Goal: Task Accomplishment & Management: Manage account settings

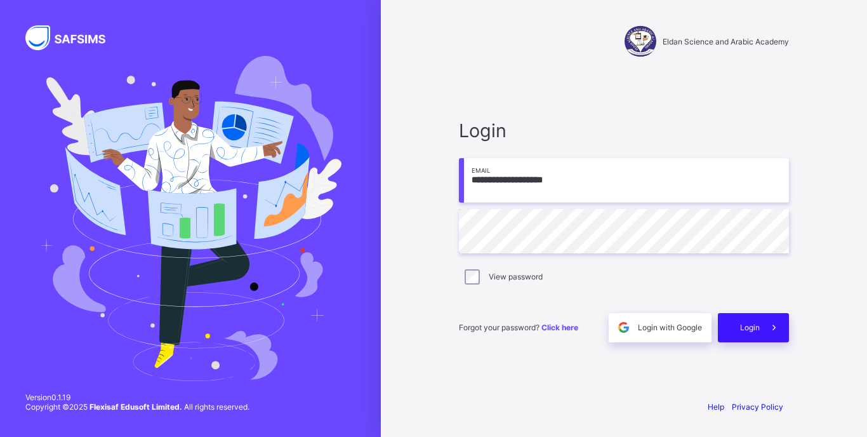
click at [756, 329] on span "Login" at bounding box center [750, 327] width 20 height 10
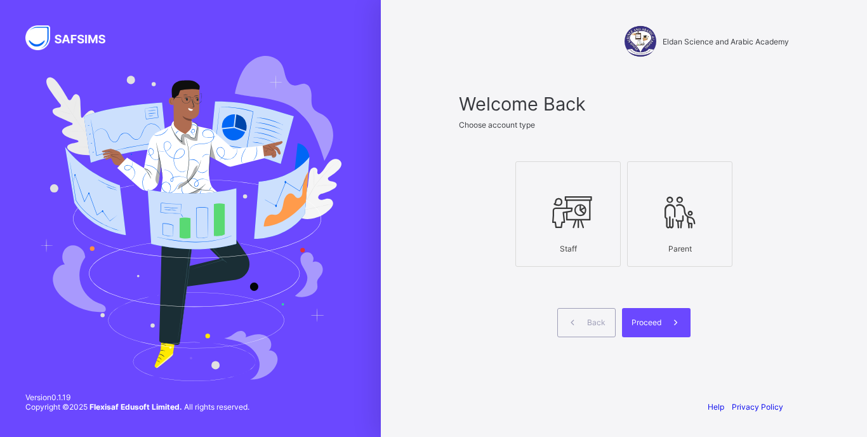
click at [583, 178] on div at bounding box center [567, 177] width 91 height 19
click at [673, 317] on icon at bounding box center [675, 322] width 13 height 12
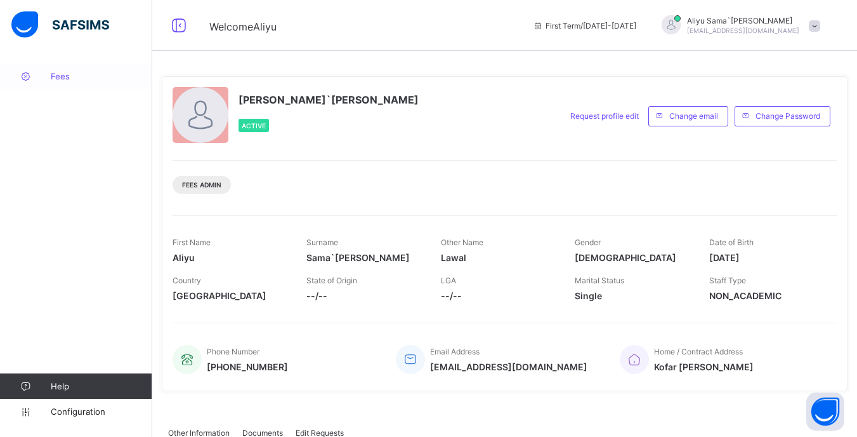
click at [78, 75] on span "Fees" at bounding box center [102, 76] width 102 height 10
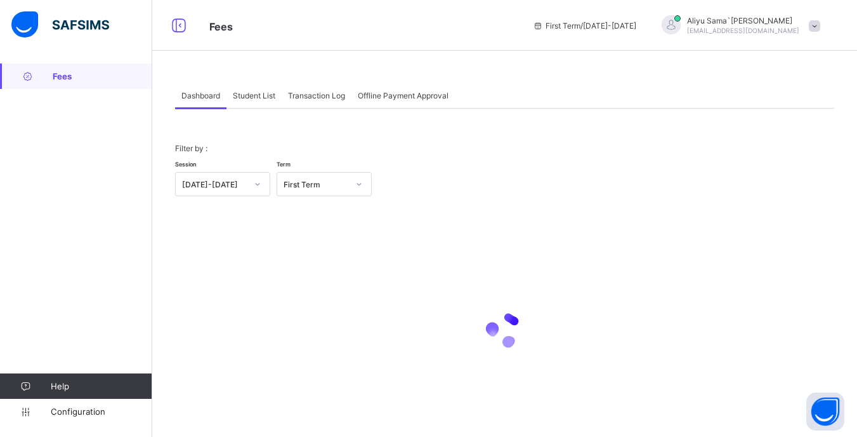
click at [270, 105] on div "Student List" at bounding box center [254, 94] width 55 height 25
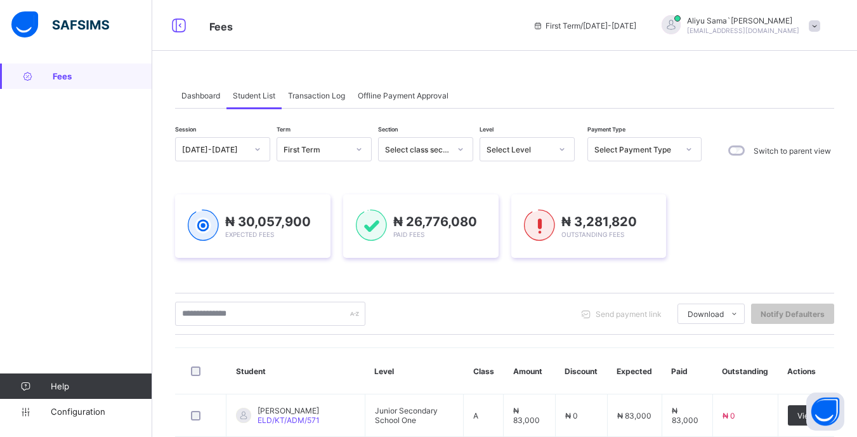
click at [563, 144] on icon at bounding box center [562, 149] width 8 height 13
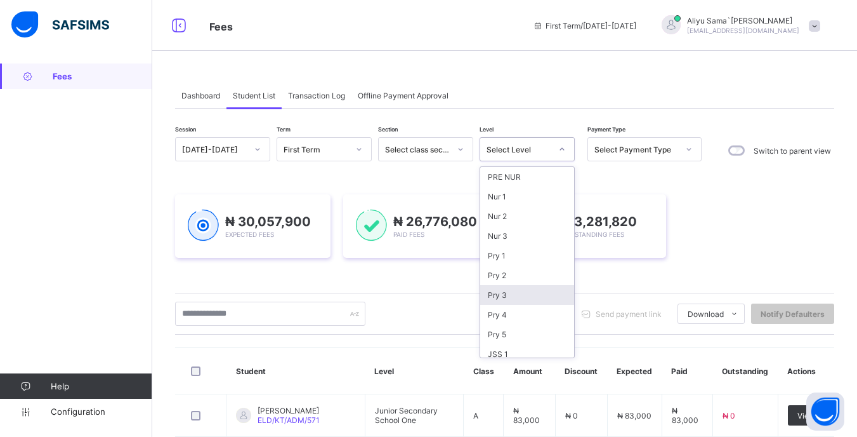
click at [505, 301] on div "Pry 3" at bounding box center [527, 295] width 94 height 20
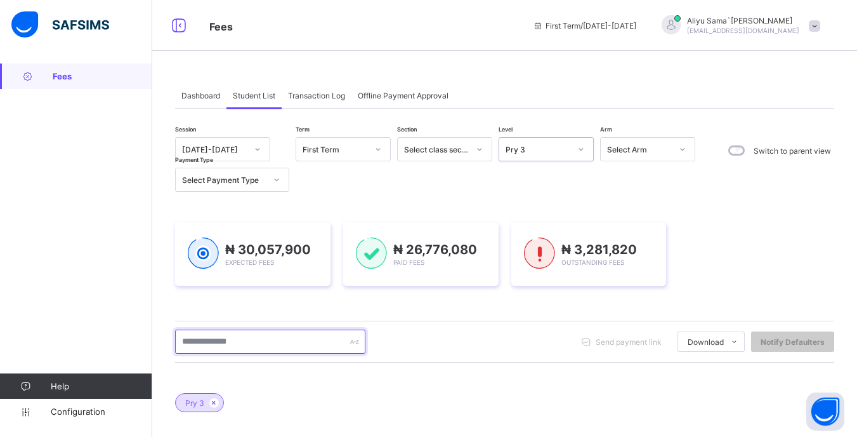
click at [223, 341] on input "text" at bounding box center [270, 341] width 190 height 24
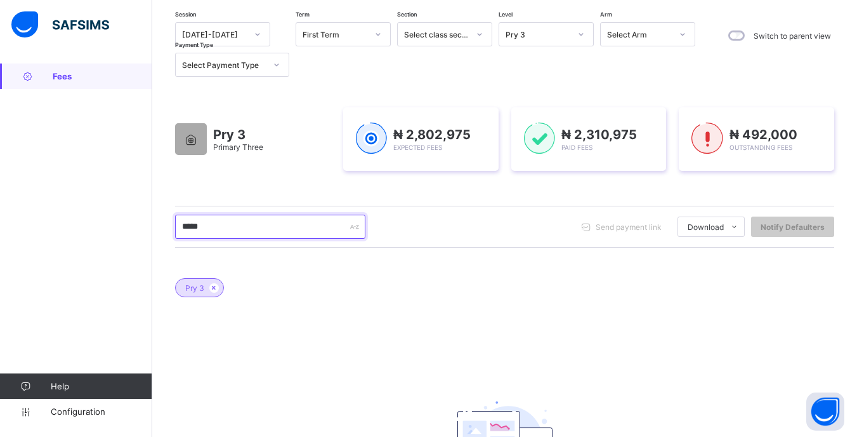
scroll to position [114, 0]
type input "*"
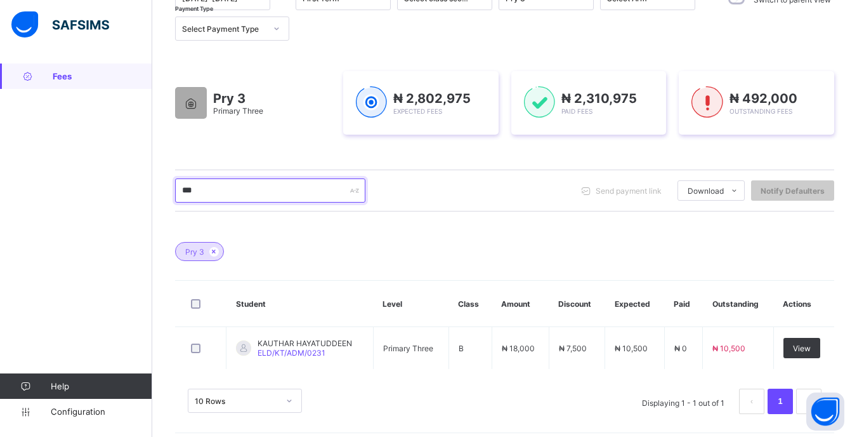
scroll to position [0, 0]
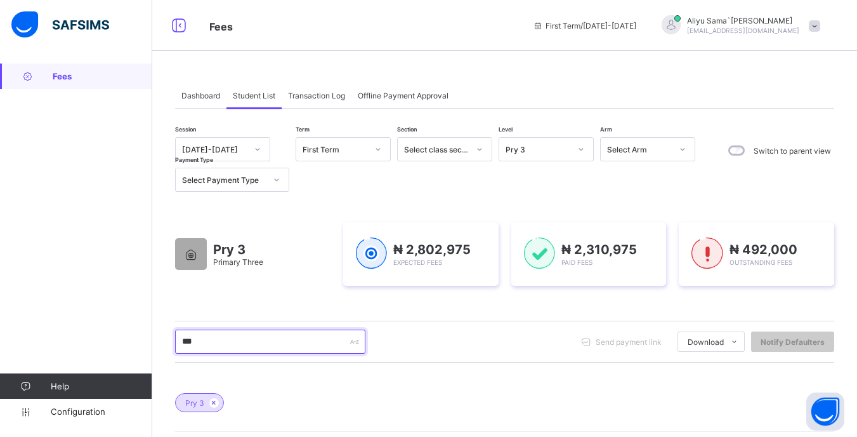
type input "***"
click at [578, 151] on icon at bounding box center [581, 149] width 8 height 13
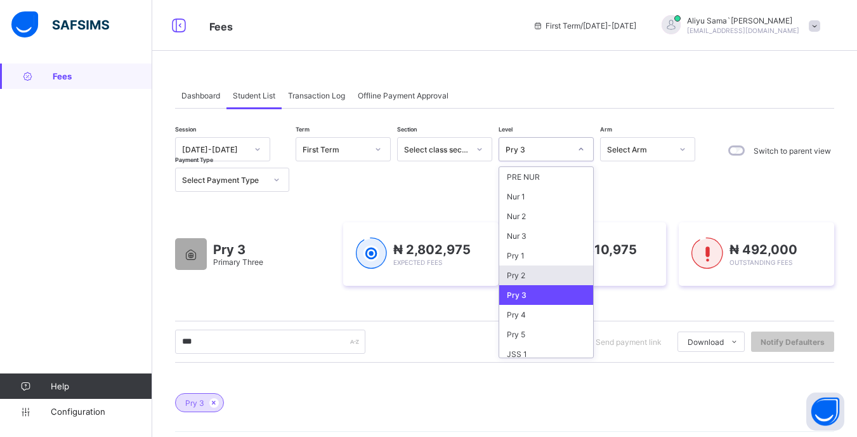
click at [567, 277] on div "Pry 2" at bounding box center [546, 275] width 94 height 20
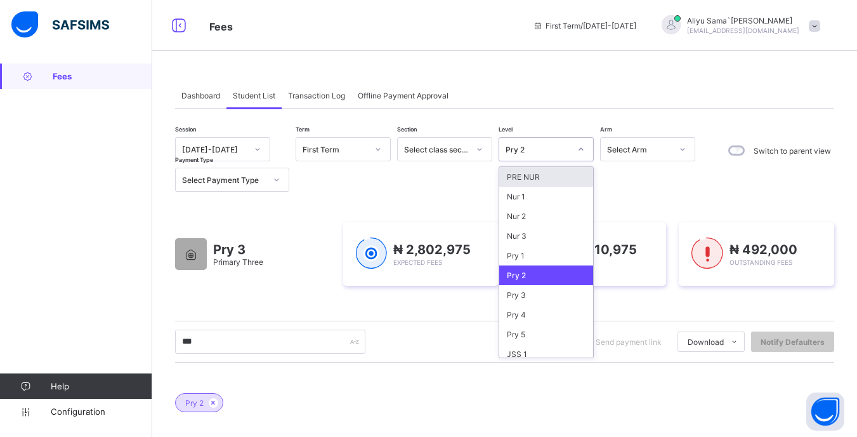
click at [588, 141] on div at bounding box center [581, 149] width 22 height 20
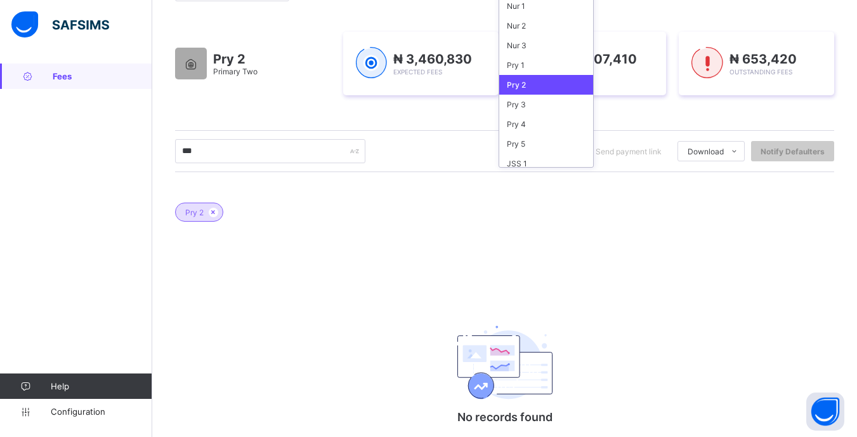
scroll to position [194, 0]
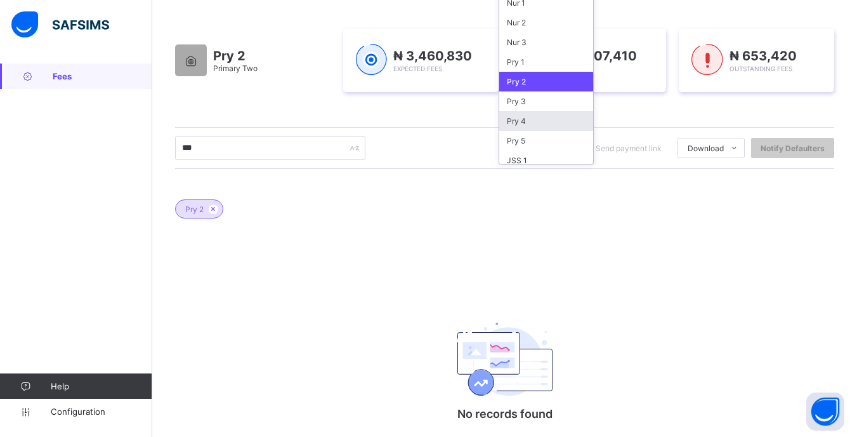
click at [501, 126] on div "Pry 4" at bounding box center [546, 121] width 94 height 20
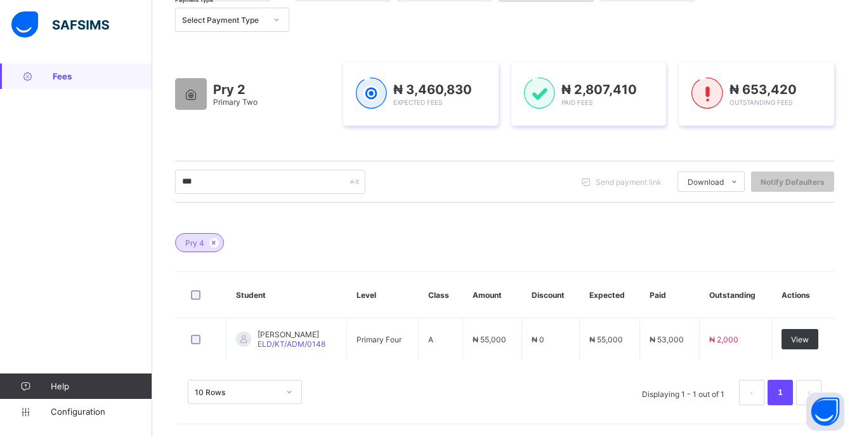
scroll to position [160, 0]
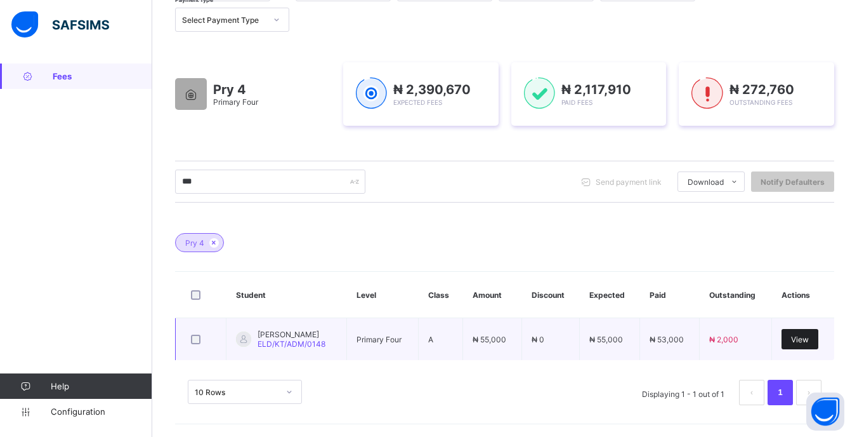
click at [818, 341] on div "View" at bounding box center [800, 339] width 37 height 20
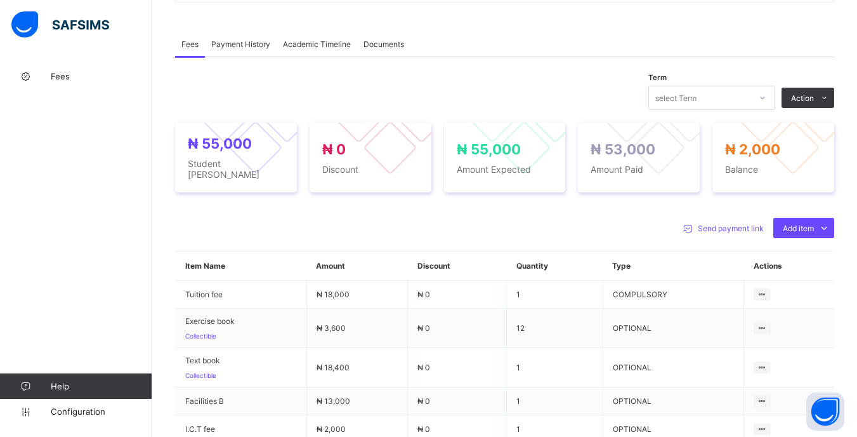
scroll to position [374, 0]
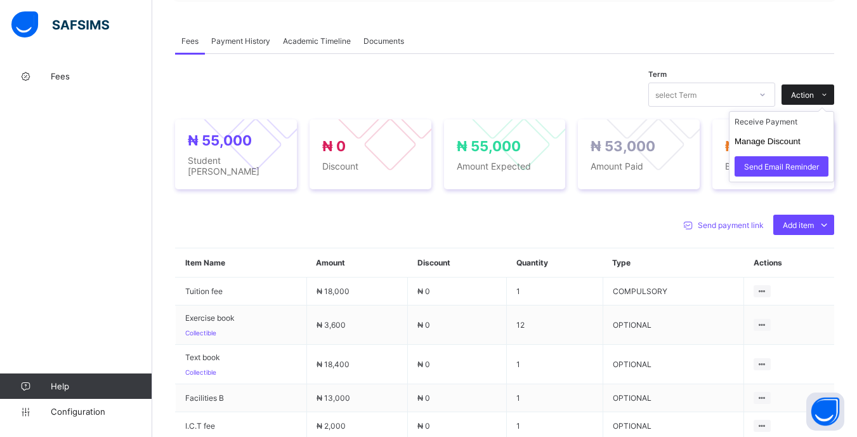
click at [813, 87] on div "Action" at bounding box center [808, 94] width 53 height 20
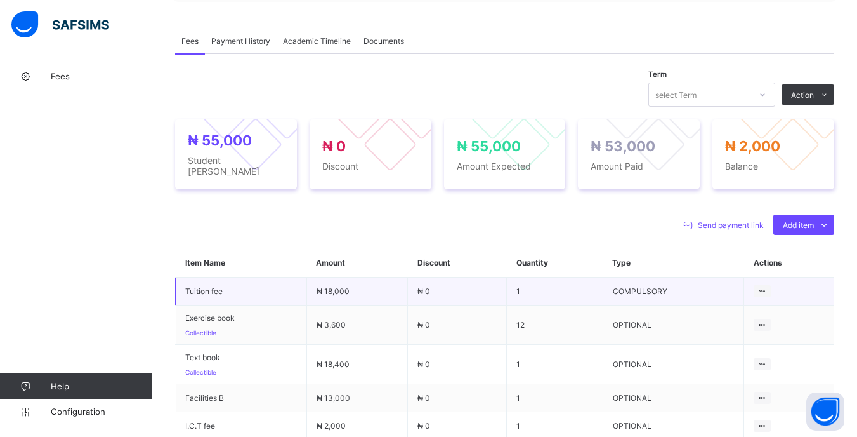
click at [630, 277] on td "COMPULSORY" at bounding box center [673, 291] width 141 height 28
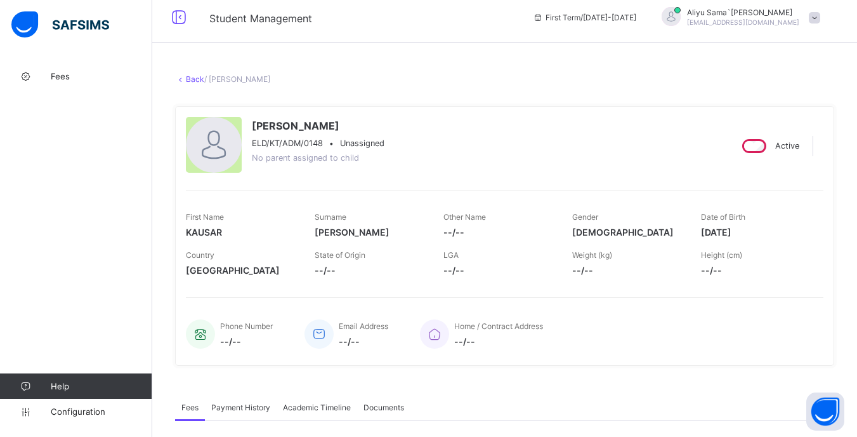
scroll to position [0, 0]
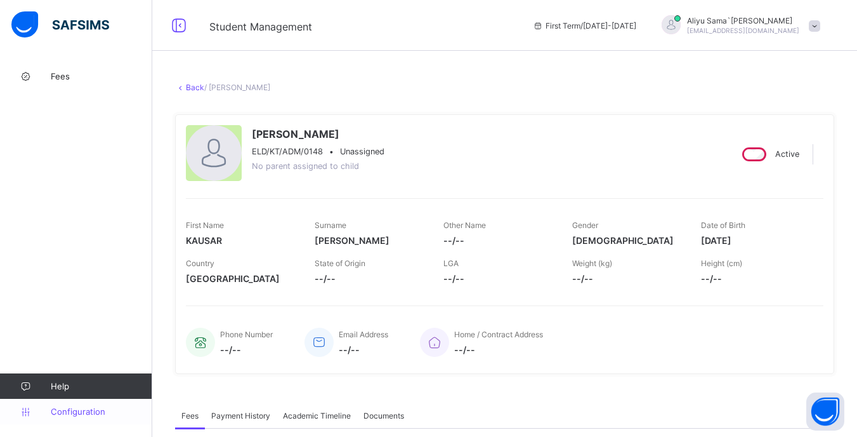
click at [75, 410] on span "Configuration" at bounding box center [101, 411] width 101 height 10
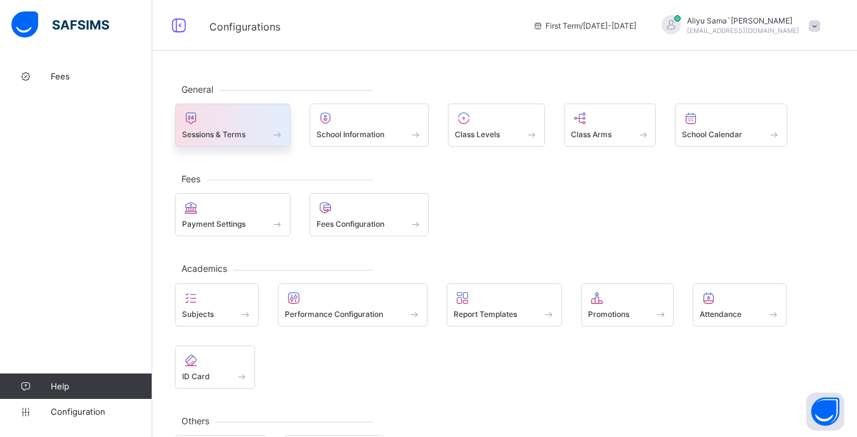
click at [244, 126] on span at bounding box center [233, 127] width 102 height 3
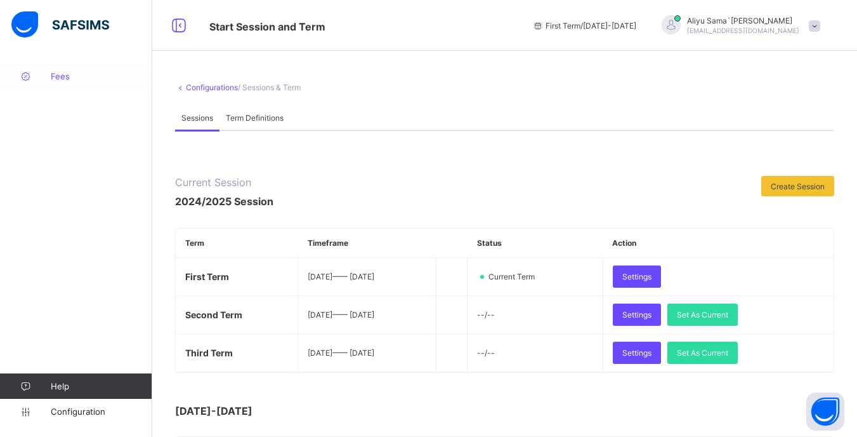
click at [45, 87] on link "Fees" at bounding box center [76, 75] width 152 height 25
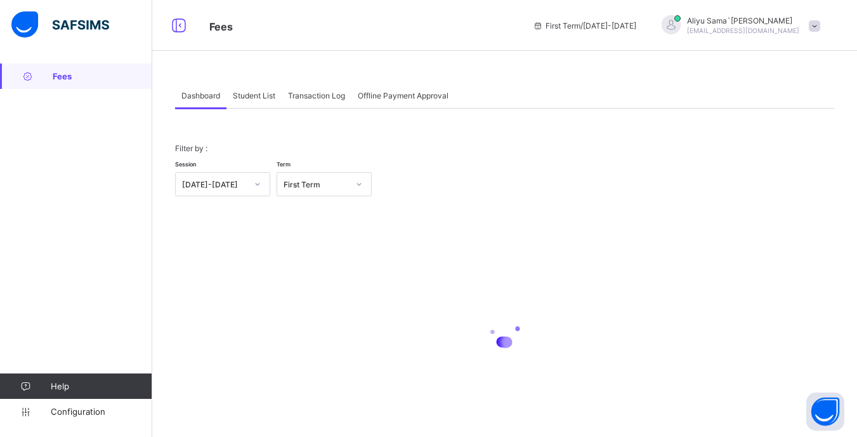
click at [266, 91] on span "Student List" at bounding box center [254, 96] width 43 height 10
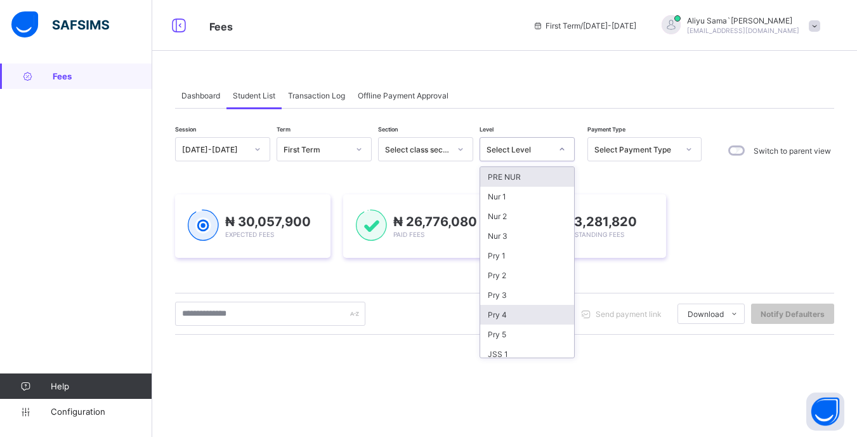
click at [513, 310] on div "Pry 4" at bounding box center [527, 315] width 94 height 20
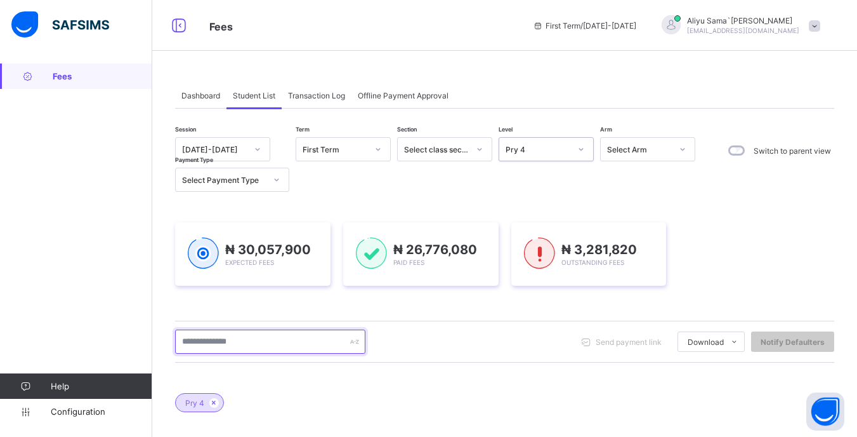
click at [275, 340] on input "text" at bounding box center [270, 341] width 190 height 24
type input "***"
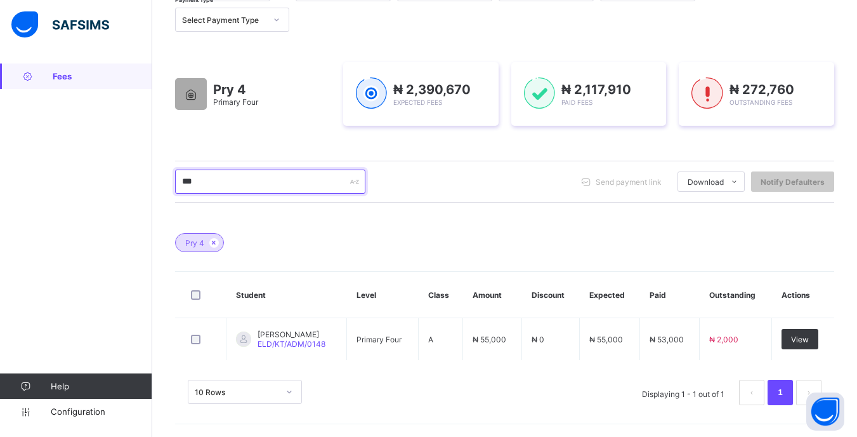
scroll to position [160, 0]
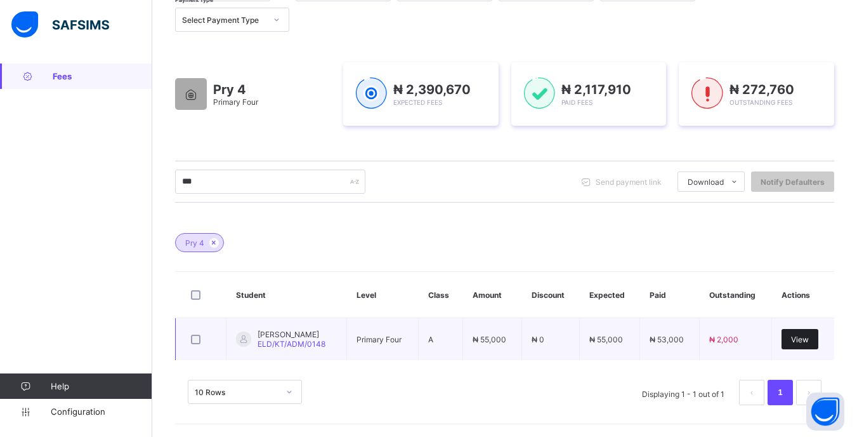
click at [809, 343] on span "View" at bounding box center [800, 339] width 18 height 10
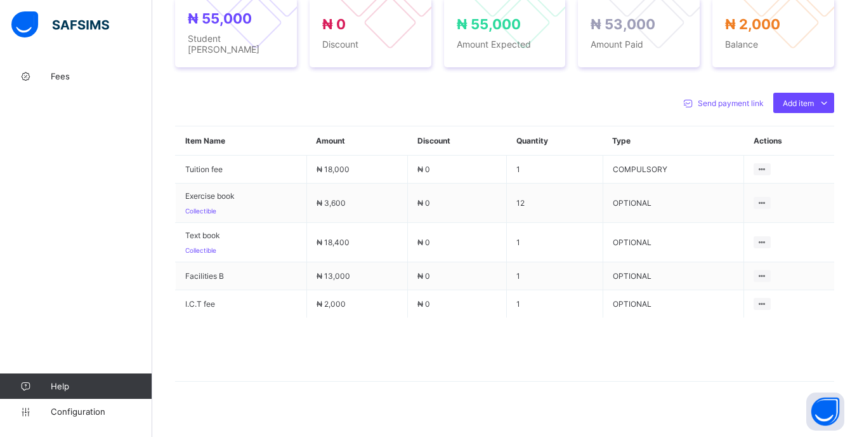
scroll to position [504, 0]
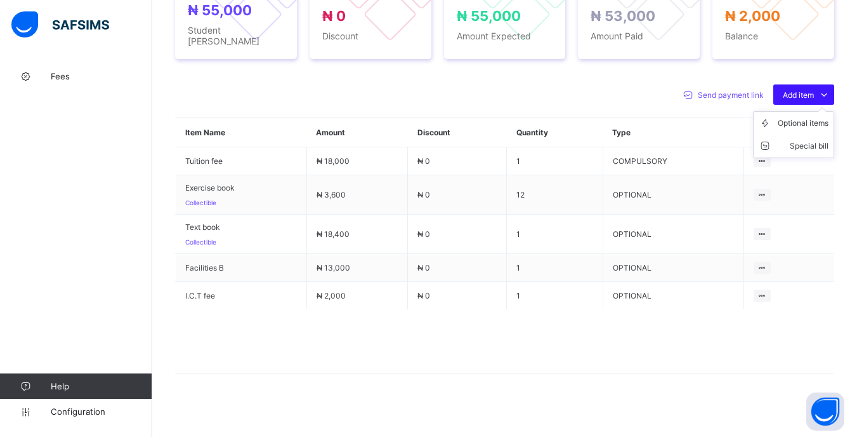
click at [809, 90] on span "Add item" at bounding box center [798, 95] width 31 height 10
click at [593, 85] on div "Send payment link Add item Optional items Special bill" at bounding box center [504, 94] width 659 height 20
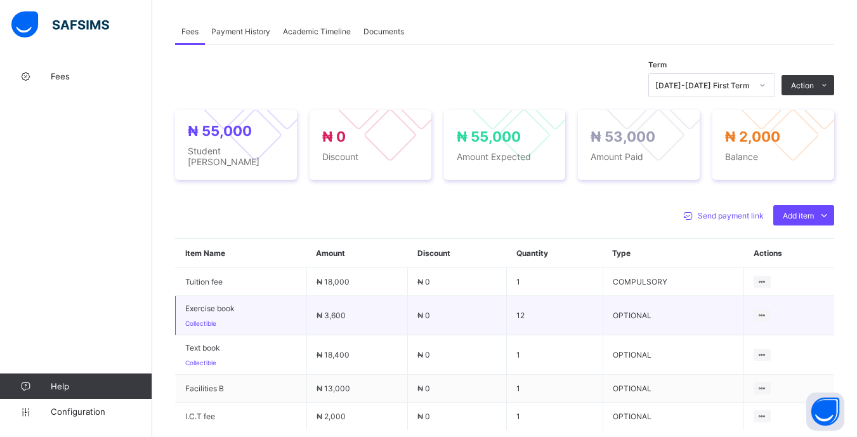
click at [727, 296] on td "OPTIONAL" at bounding box center [673, 315] width 141 height 39
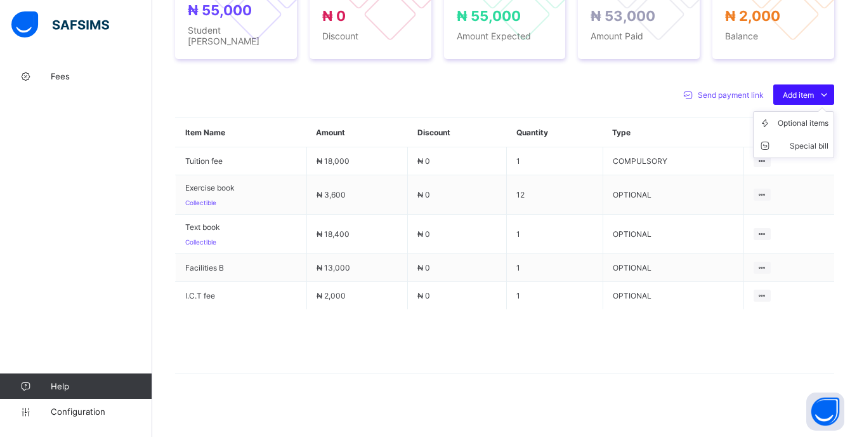
click at [827, 88] on icon at bounding box center [824, 94] width 14 height 13
click at [685, 84] on span at bounding box center [688, 94] width 20 height 20
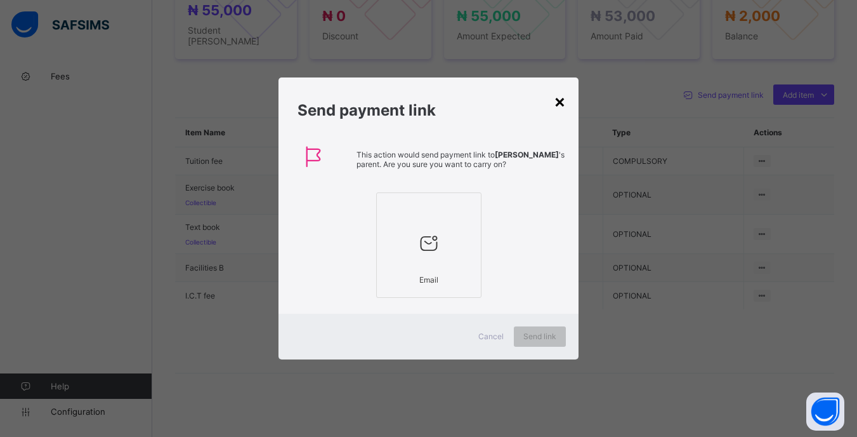
click at [561, 101] on div "×" at bounding box center [560, 101] width 12 height 22
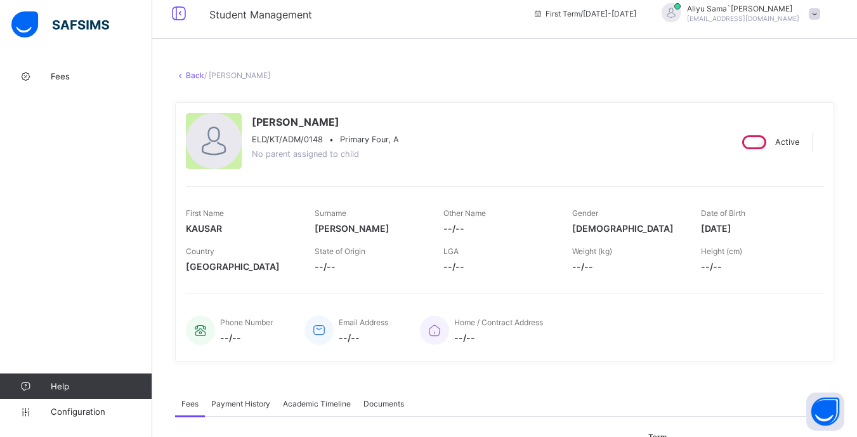
scroll to position [0, 0]
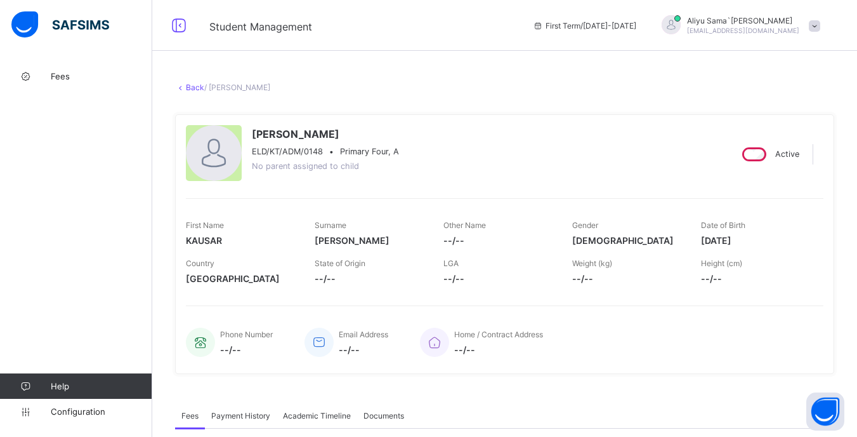
click at [821, 341] on div "Phone Number --/-- Email Address --/-- Home / Contract Address --/--" at bounding box center [505, 342] width 638 height 42
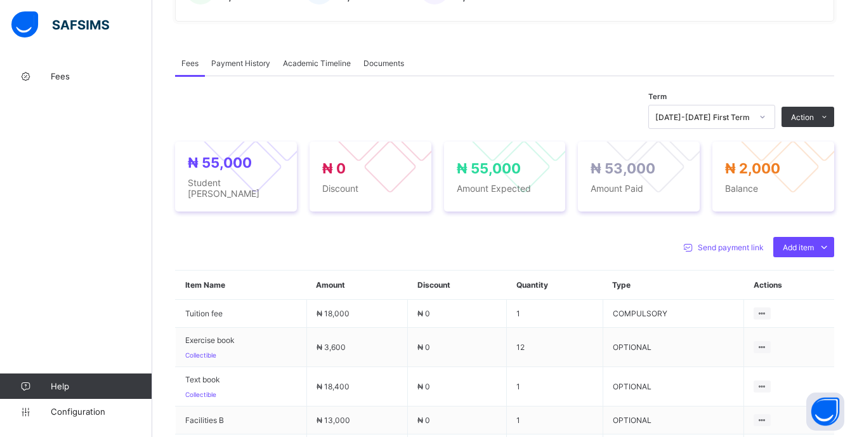
scroll to position [369, 0]
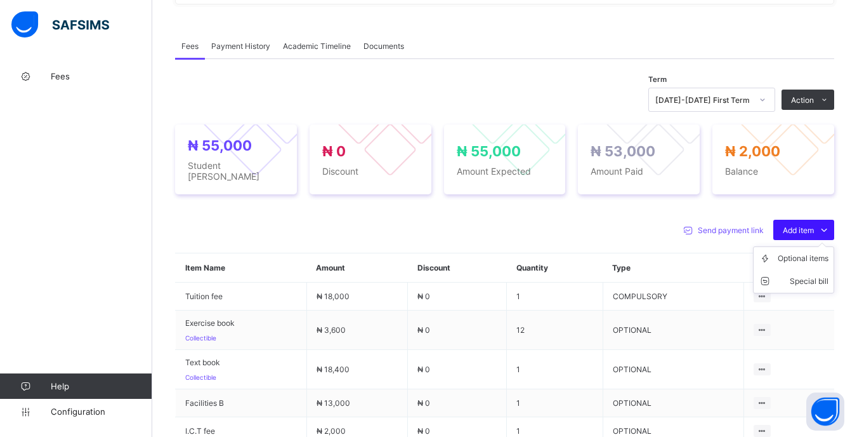
click at [814, 225] on span "Add item" at bounding box center [798, 230] width 31 height 10
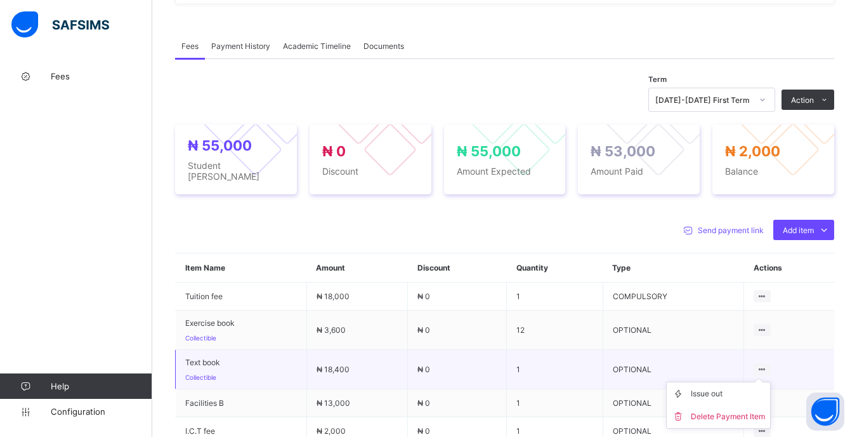
click at [771, 381] on ul "Issue out Delete Payment Item" at bounding box center [718, 404] width 105 height 47
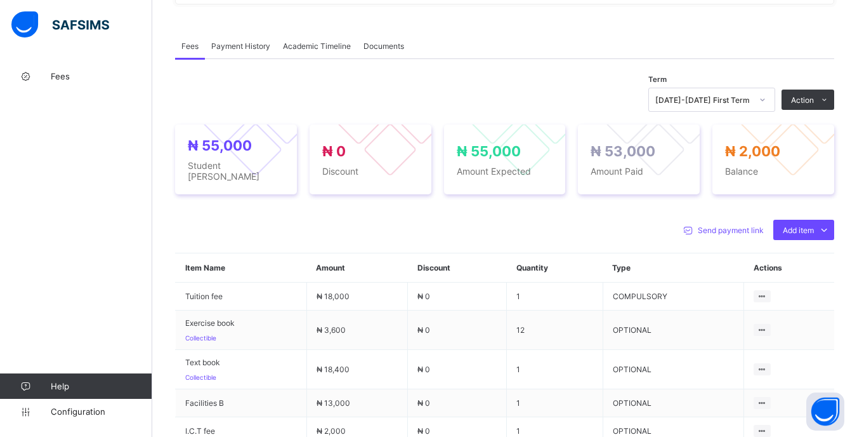
click at [595, 90] on div "Term [DATE]-[DATE] First Term Action Receive Payment Manage Discount Send Email…" at bounding box center [504, 100] width 659 height 24
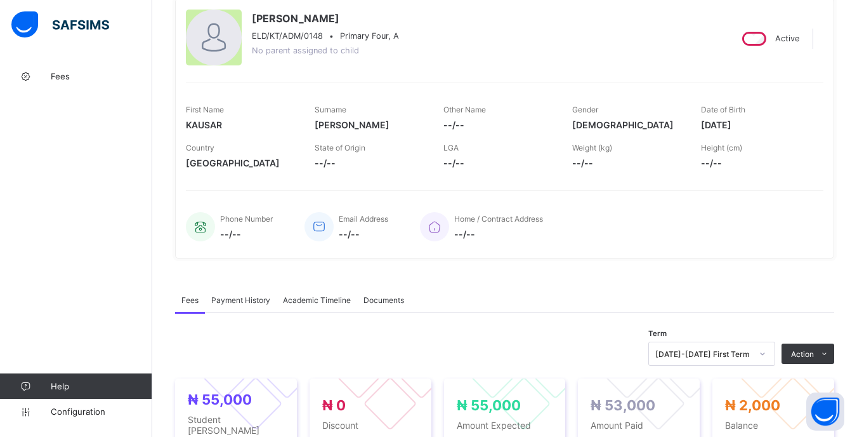
scroll to position [0, 0]
